Goal: Transaction & Acquisition: Purchase product/service

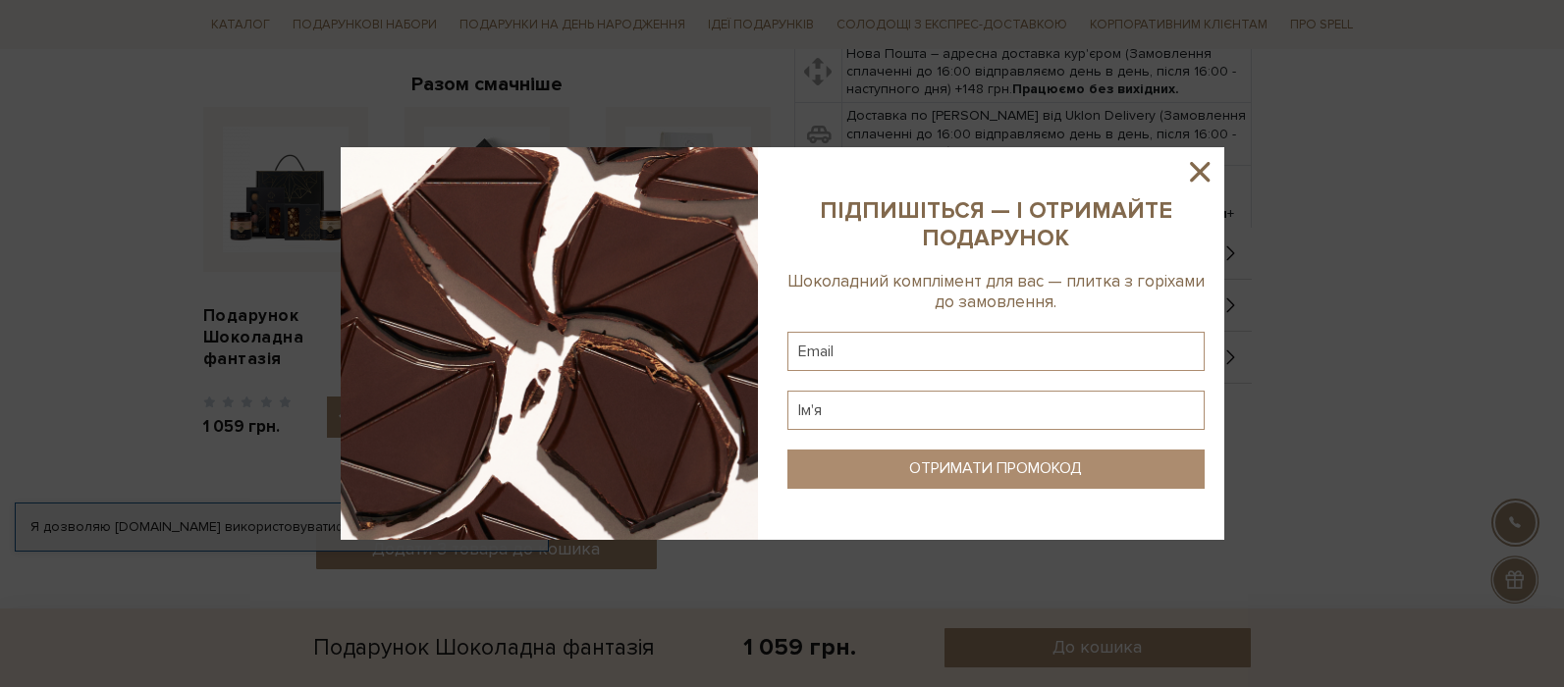
scroll to position [708, 0]
click at [1198, 172] on icon at bounding box center [1200, 172] width 20 height 20
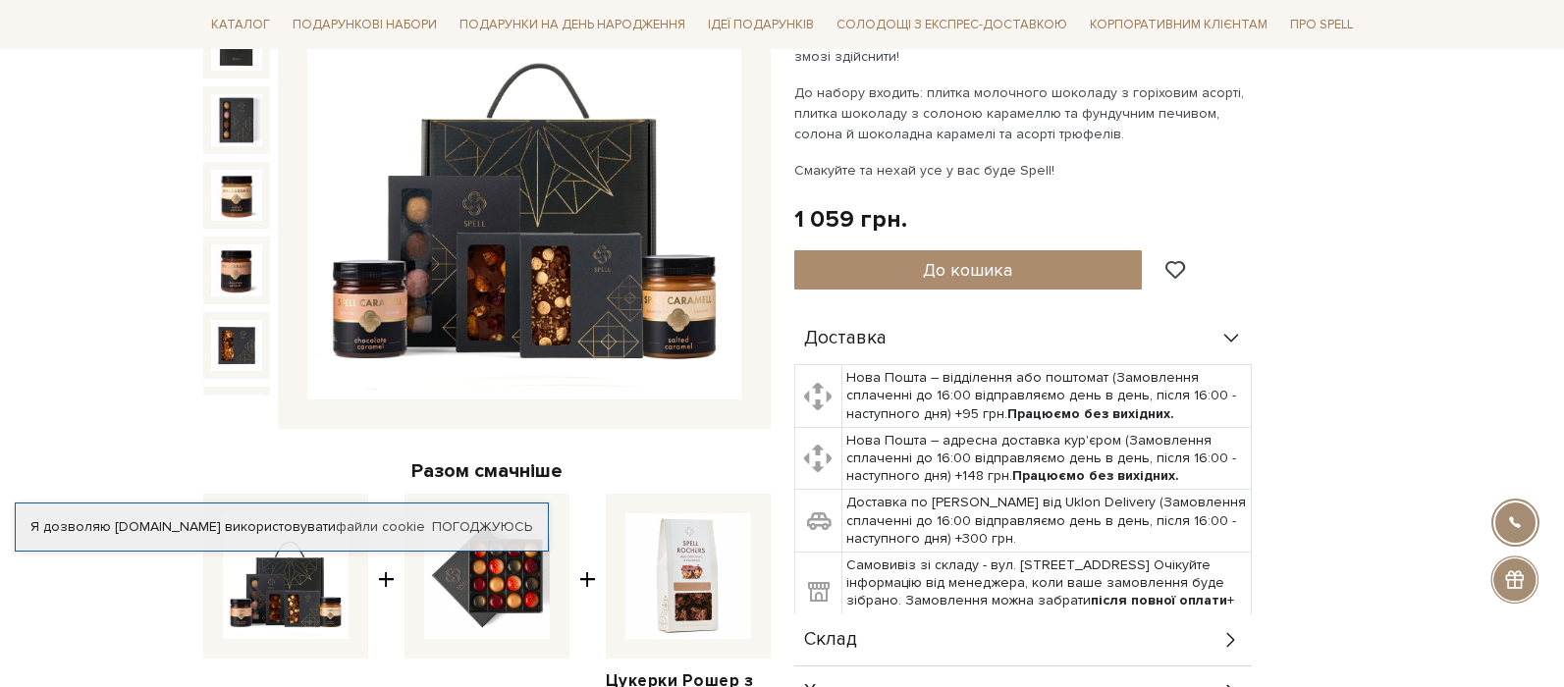
scroll to position [0, 0]
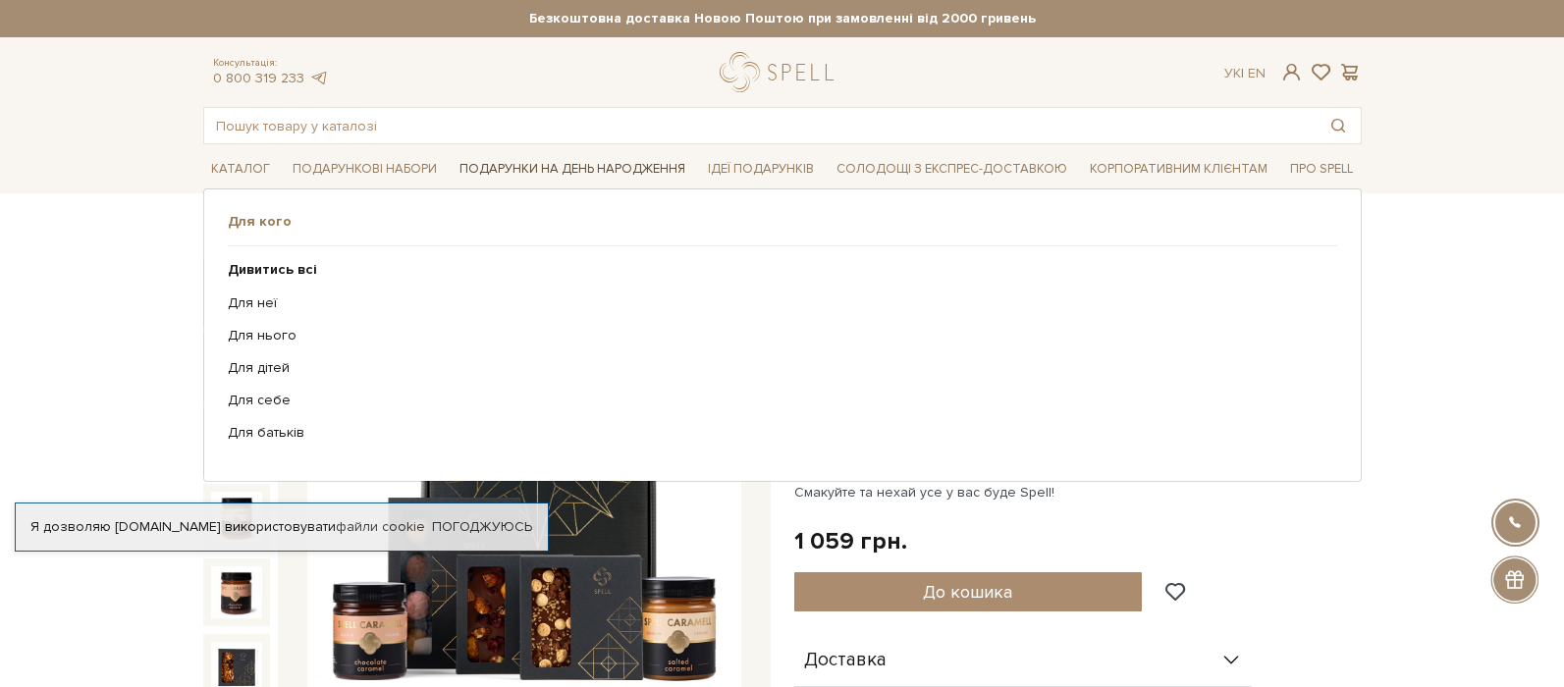
click at [624, 169] on link "Подарунки на День народження" at bounding box center [573, 169] width 242 height 30
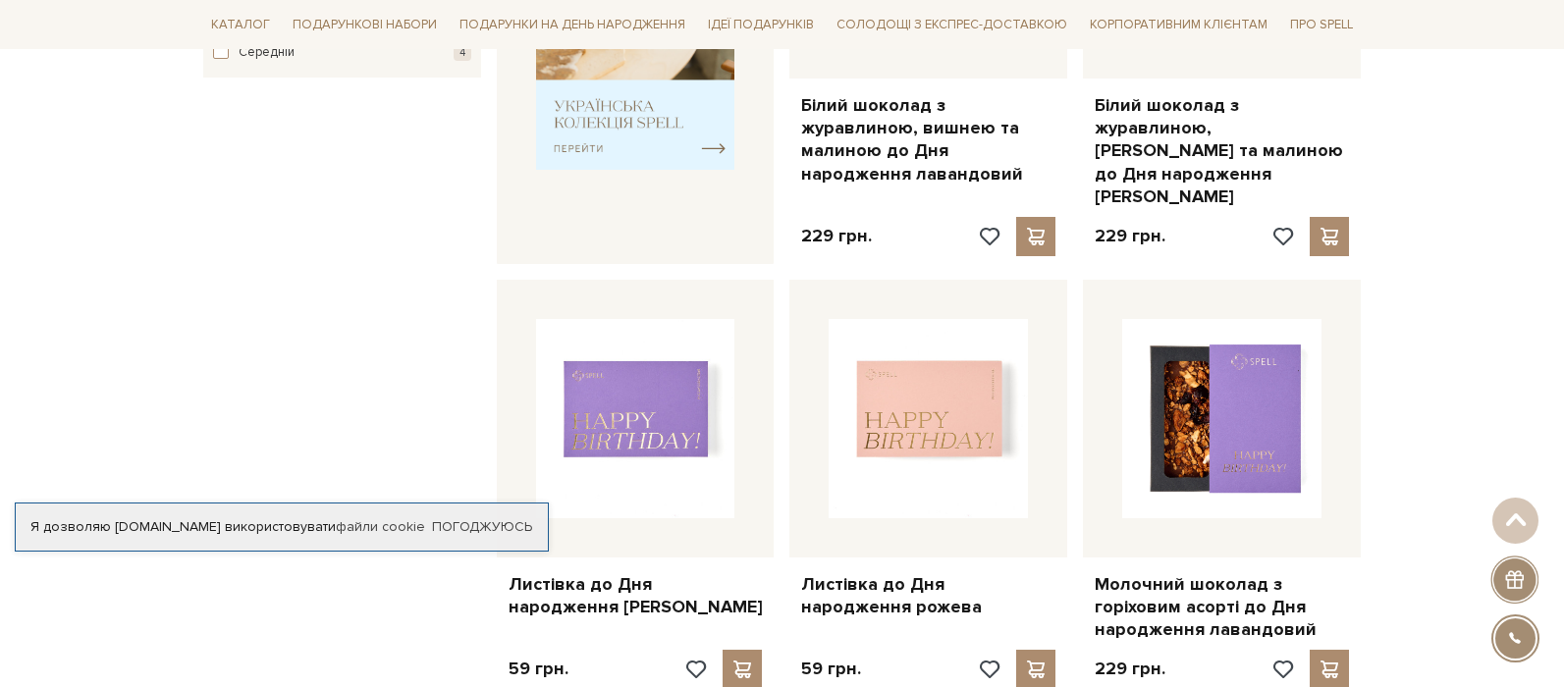
scroll to position [824, 0]
